Goal: Transaction & Acquisition: Purchase product/service

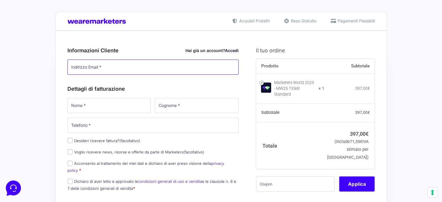
click at [161, 67] on input "Indirizzo Email *" at bounding box center [153, 67] width 172 height 15
type input "[EMAIL_ADDRESS][DOMAIN_NAME]"
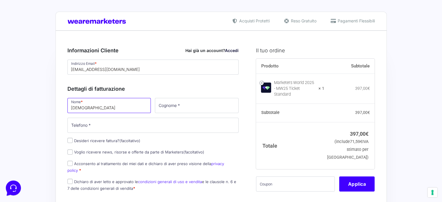
type input "[DEMOGRAPHIC_DATA]"
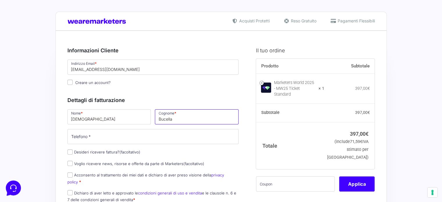
type input "Bucella"
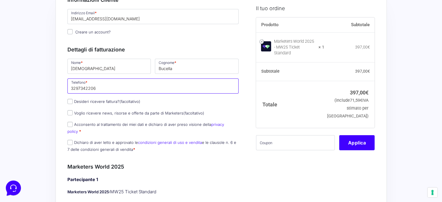
scroll to position [55, 0]
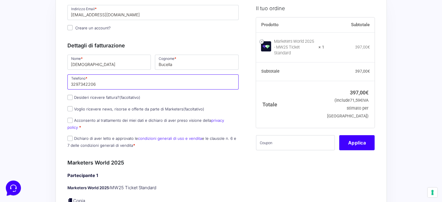
type input "3297342206"
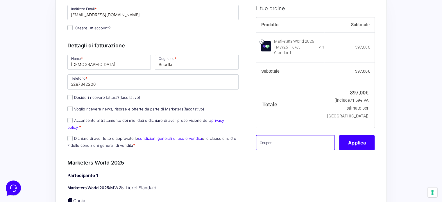
click at [219, 138] on input "text" at bounding box center [295, 142] width 79 height 15
click at [219, 106] on small "(include 71,59 € IVA stimato per [GEOGRAPHIC_DATA])" at bounding box center [347, 108] width 41 height 21
click at [219, 140] on input "text" at bounding box center [295, 142] width 79 height 15
paste input "MWGAME100OFF"
type input "MWGAME100OFF"
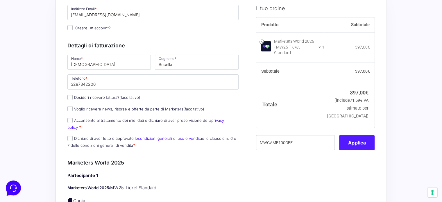
click at [219, 138] on button "Applica" at bounding box center [356, 142] width 35 height 15
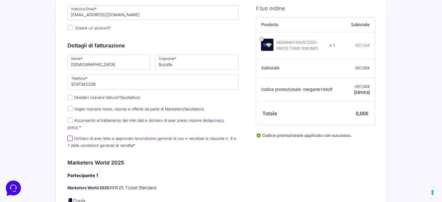
click at [70, 136] on input "Dichiaro di aver letto e approvato le condizioni generali di uso e vendita e le…" at bounding box center [69, 138] width 5 height 5
checkbox input "true"
click at [68, 118] on input "Acconsento al trattamento dei miei dati e dichiaro di aver preso visione della …" at bounding box center [69, 120] width 5 height 5
checkbox input "true"
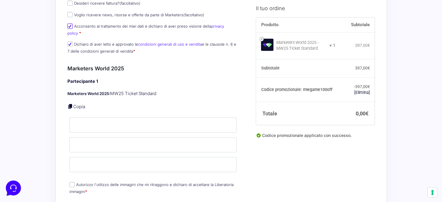
scroll to position [149, 0]
click at [121, 117] on input "Nome *" at bounding box center [154, 124] width 168 height 15
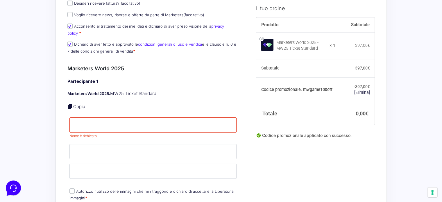
click at [80, 104] on link "Copia" at bounding box center [79, 107] width 12 height 6
type input "[DEMOGRAPHIC_DATA]"
type input "Bucella"
type input "[EMAIL_ADDRESS][DOMAIN_NAME]"
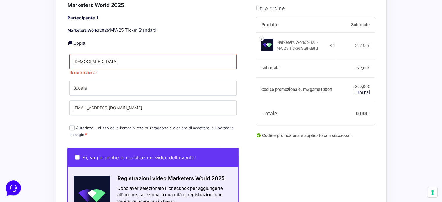
scroll to position [213, 0]
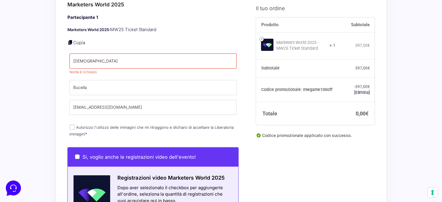
click at [104, 125] on label "Autorizzo l'utilizzo delle immagini che mi ritraggono e dichiaro di accettare l…" at bounding box center [152, 130] width 164 height 11
click at [75, 124] on input "Autorizzo l'utilizzo delle immagini che mi ritraggono e dichiaro di accettare l…" at bounding box center [72, 126] width 5 height 5
checkbox input "true"
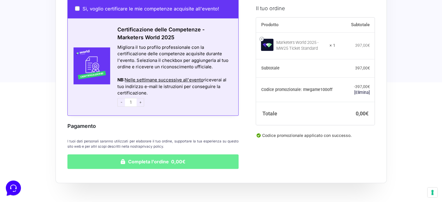
scroll to position [444, 0]
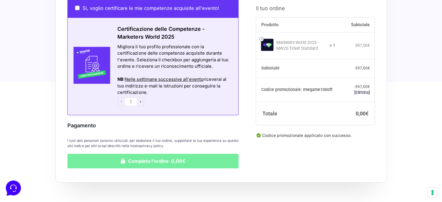
click at [162, 154] on button "Completa l'ordine 0,00€" at bounding box center [153, 161] width 172 height 15
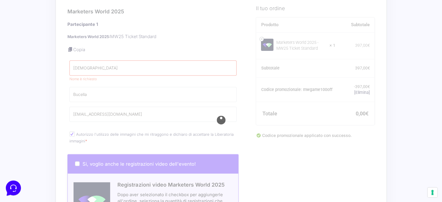
scroll to position [206, 0]
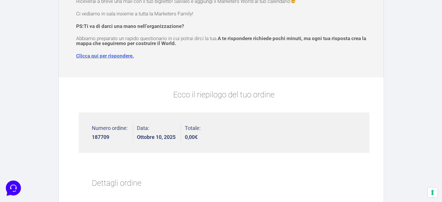
scroll to position [72, 0]
click at [124, 54] on link "Clicca qui per rispondere." at bounding box center [105, 56] width 58 height 6
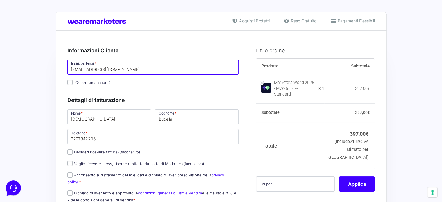
drag, startPoint x: 99, startPoint y: 66, endPoint x: 55, endPoint y: 69, distance: 44.1
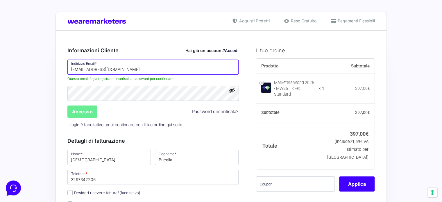
type input "cucinaverza@gmail.com"
click at [231, 91] on button "Mostra password" at bounding box center [232, 90] width 6 height 6
click at [231, 91] on button "Nascondi password" at bounding box center [232, 90] width 6 height 6
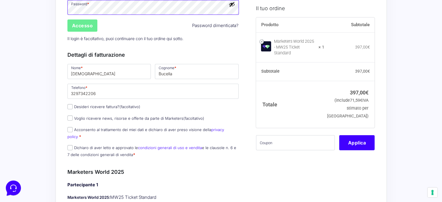
scroll to position [87, 0]
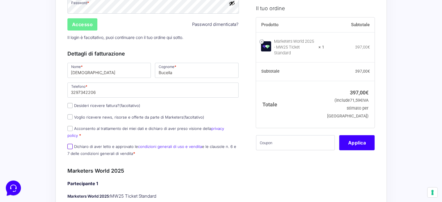
click at [68, 144] on input "Dichiaro di aver letto e approvato le condizioni generali di uso e vendita e le…" at bounding box center [69, 146] width 5 height 5
checkbox input "true"
click at [69, 127] on input "Acconsento al trattamento dei miei dati e dichiaro di aver preso visione della …" at bounding box center [69, 128] width 5 height 5
checkbox input "true"
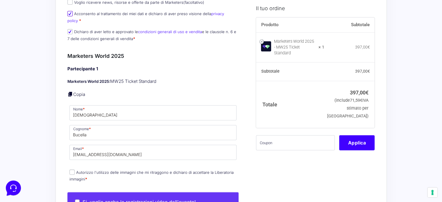
scroll to position [202, 0]
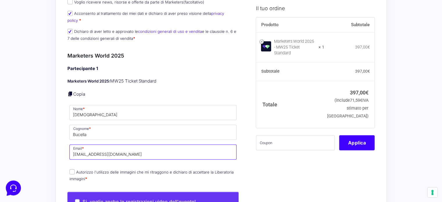
drag, startPoint x: 102, startPoint y: 148, endPoint x: 55, endPoint y: 145, distance: 47.8
click at [55, 145] on div "Acquisti Protetti Reso Gratuito Pagamenti Flessibili Riepilogo Ordine 397,00 € …" at bounding box center [221, 202] width 442 height 808
type input "cucinaverza@gmail.com"
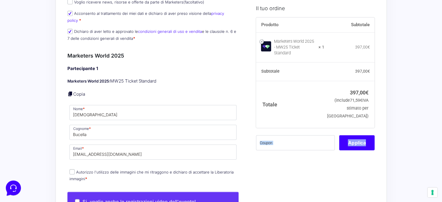
drag, startPoint x: 383, startPoint y: 107, endPoint x: 301, endPoint y: 142, distance: 88.9
click at [301, 142] on div "Riepilogo Ordine 397,00 € Prodotto Subtotale Marketers World 2025 - MW25 Ticket…" at bounding box center [222, 201] width 332 height 747
click at [301, 142] on input "text" at bounding box center [295, 142] width 79 height 15
paste input "MWGAME100OFF"
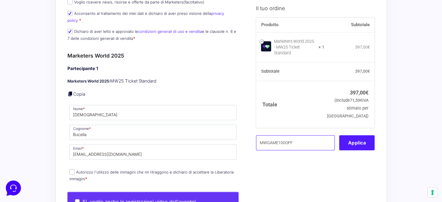
type input "MWGAME100OFF"
click at [352, 135] on button "Applica" at bounding box center [356, 142] width 35 height 15
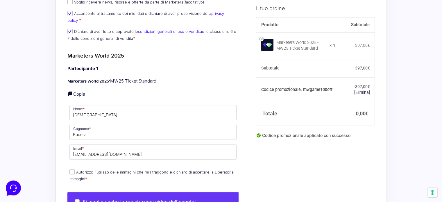
click at [74, 169] on input "Autorizzo l'utilizzo delle immagini che mi ritraggono e dichiaro di accettare l…" at bounding box center [72, 171] width 5 height 5
checkbox input "true"
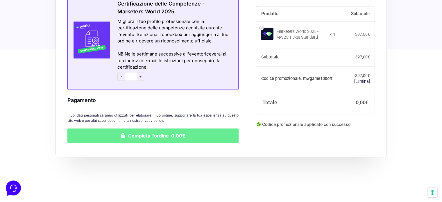
scroll to position [518, 0]
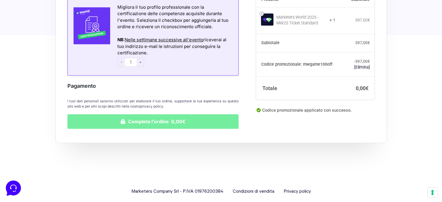
click at [157, 119] on button "Completa l'ordine 0,00€" at bounding box center [153, 121] width 172 height 15
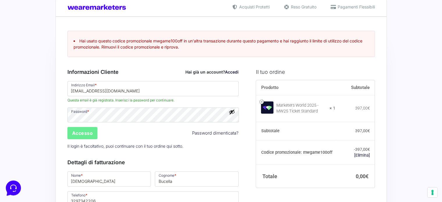
scroll to position [10, 0]
